Goal: Understand process/instructions: Learn how to perform a task or action

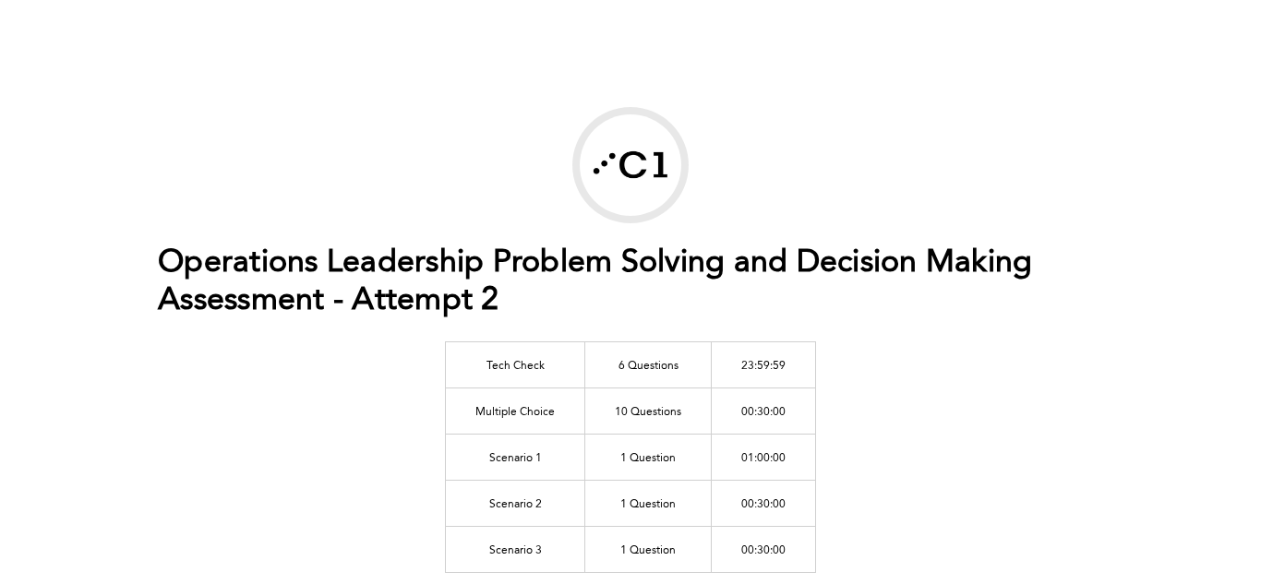
click at [708, 253] on h1 "Operations Leadership Problem Solving and Decision Making Assessment - Attempt 2" at bounding box center [630, 283] width 945 height 76
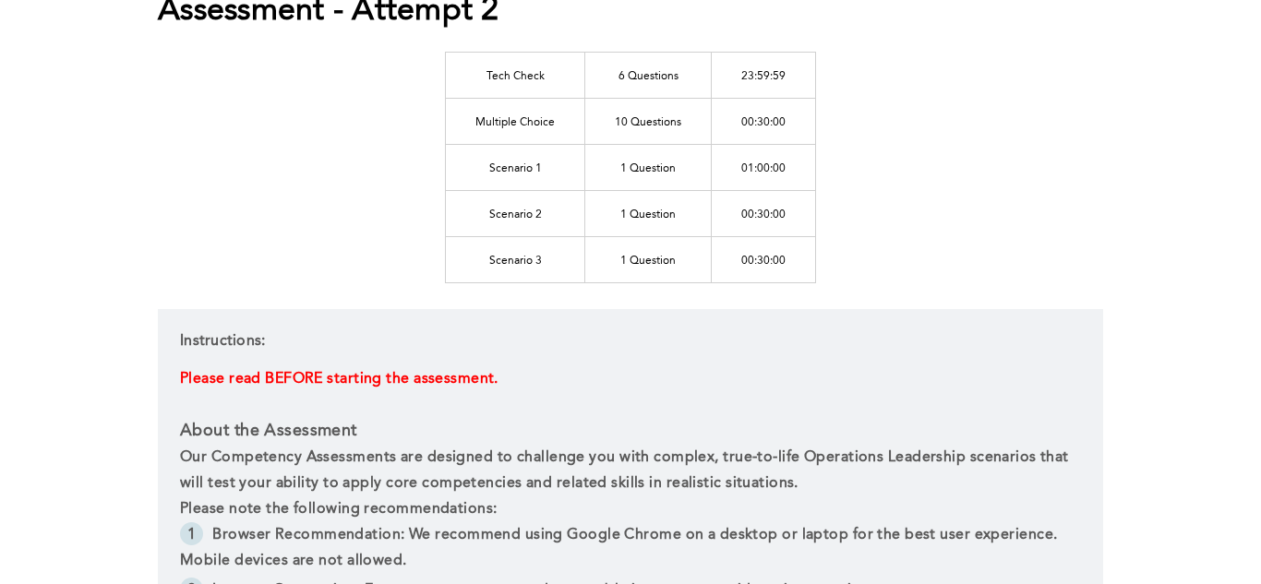
scroll to position [291, 0]
click at [680, 397] on p at bounding box center [630, 404] width 901 height 26
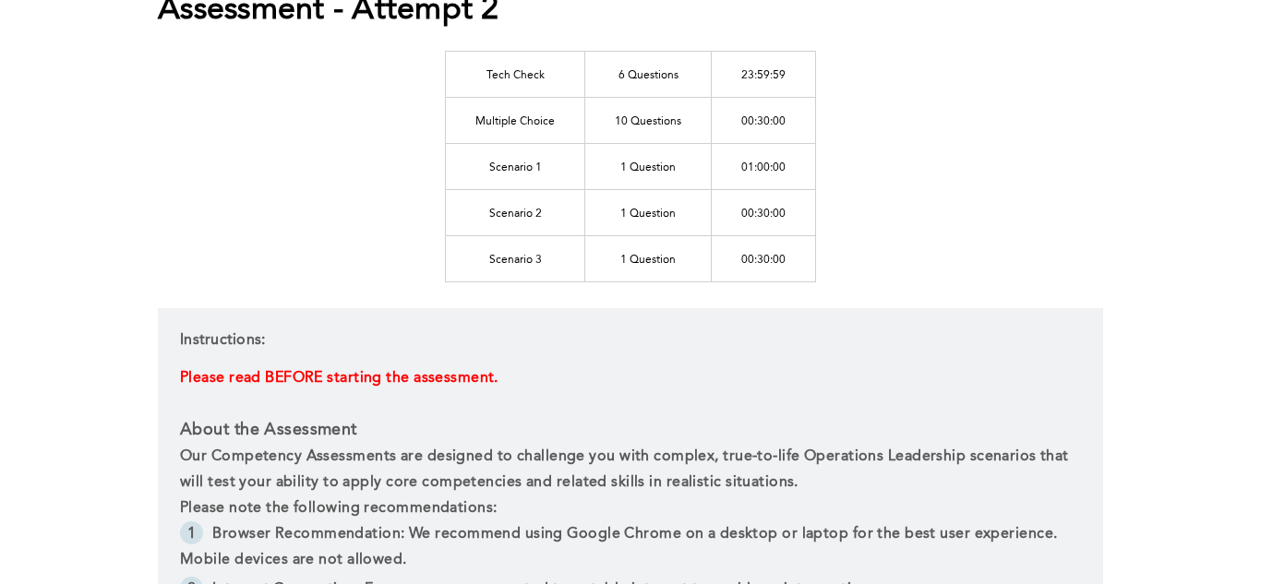
click at [672, 397] on p at bounding box center [630, 404] width 901 height 26
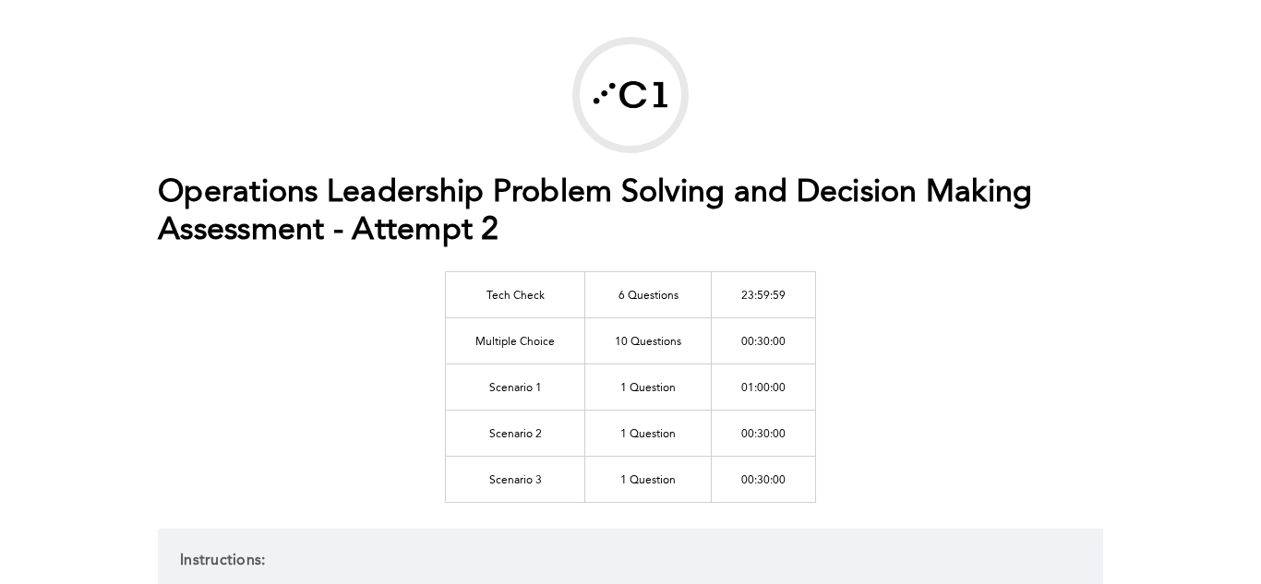
scroll to position [0, 0]
